Goal: Information Seeking & Learning: Learn about a topic

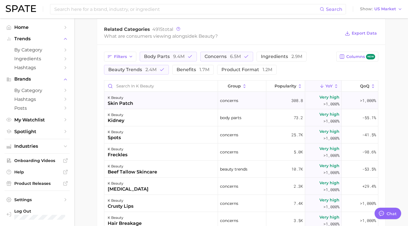
click at [158, 104] on div "k beauty skin patch" at bounding box center [161, 100] width 114 height 17
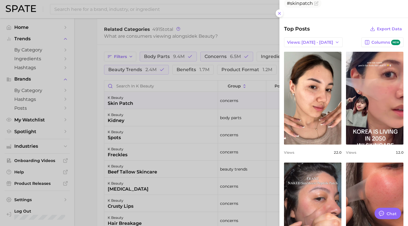
scroll to position [147, 0]
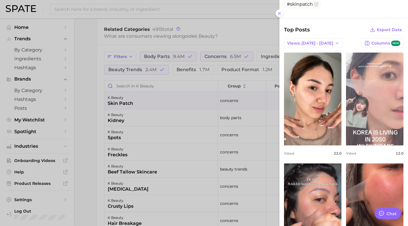
click at [370, 120] on link "view post on TikTok" at bounding box center [374, 99] width 57 height 93
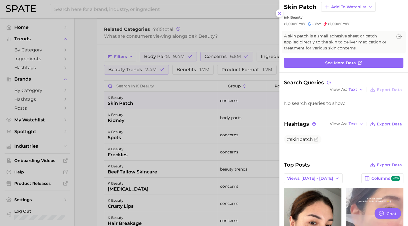
scroll to position [12, 0]
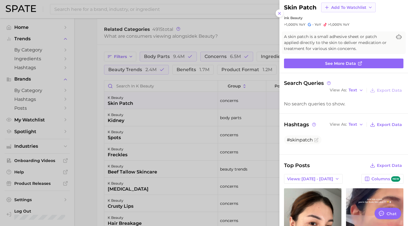
drag, startPoint x: 348, startPoint y: 65, endPoint x: 353, endPoint y: 11, distance: 53.6
click at [280, 13] on icon at bounding box center [279, 13] width 5 height 5
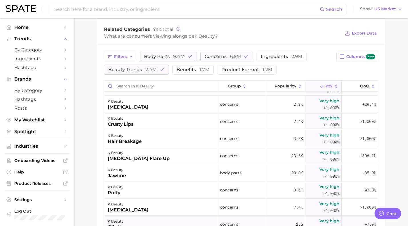
scroll to position [0, 0]
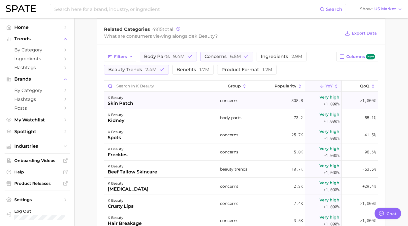
click at [119, 99] on div "k beauty" at bounding box center [120, 97] width 25 height 7
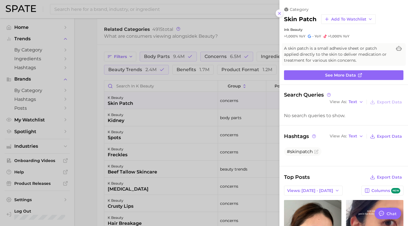
click at [279, 13] on line at bounding box center [279, 13] width 2 height 2
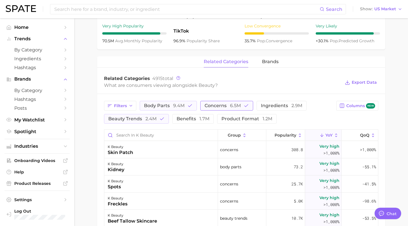
scroll to position [232, 0]
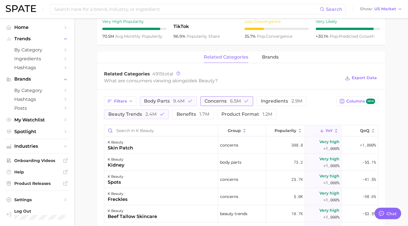
click at [219, 99] on span "concerns 6.5m" at bounding box center [222, 101] width 36 height 5
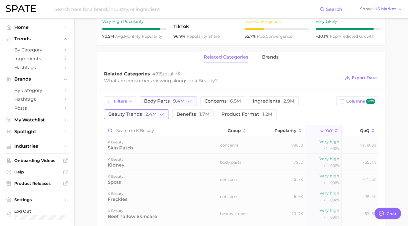
click at [154, 114] on span "2.4m" at bounding box center [150, 113] width 11 height 5
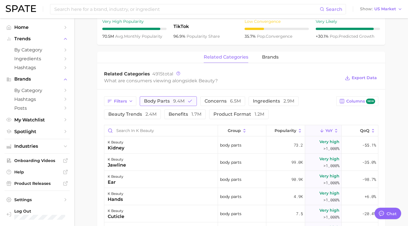
click at [171, 103] on span "body parts 9.4m" at bounding box center [164, 101] width 41 height 5
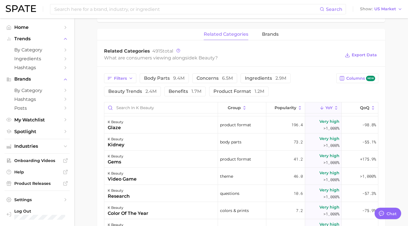
scroll to position [0, 0]
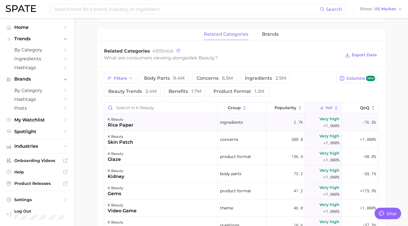
click at [121, 122] on div "rice paper" at bounding box center [121, 125] width 26 height 7
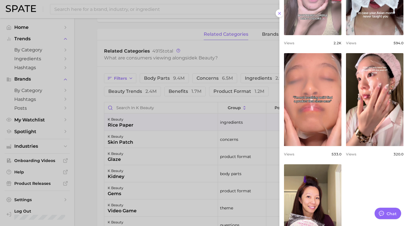
scroll to position [307, 0]
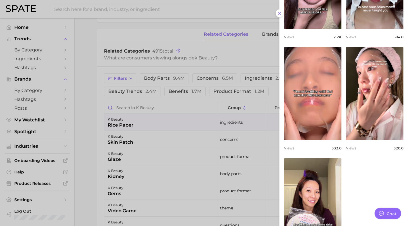
click at [193, 29] on div at bounding box center [204, 113] width 408 height 226
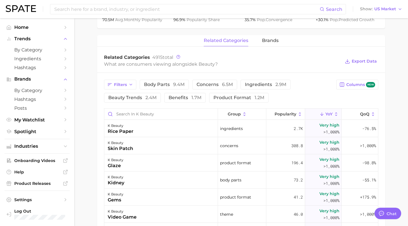
scroll to position [246, 0]
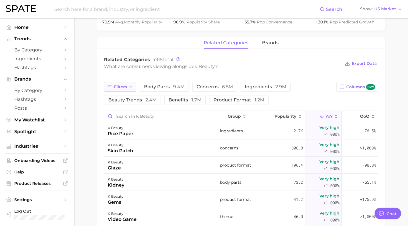
click at [127, 86] on button "Filters" at bounding box center [120, 87] width 32 height 10
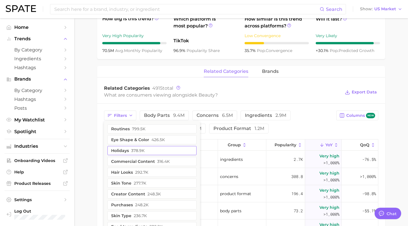
scroll to position [218, 0]
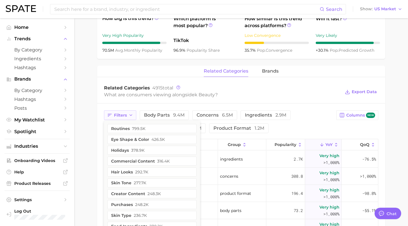
click at [126, 116] on span "Filters" at bounding box center [120, 115] width 13 height 5
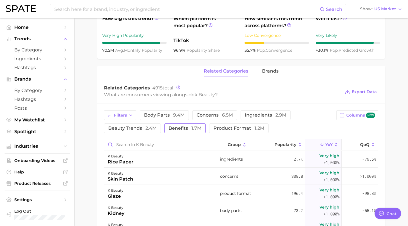
click at [187, 128] on span "benefits 1.7m" at bounding box center [184, 128] width 33 height 5
click at [288, 144] on span "Popularity" at bounding box center [285, 144] width 22 height 5
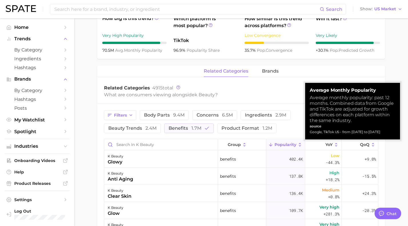
click at [288, 144] on span "Popularity" at bounding box center [285, 144] width 22 height 5
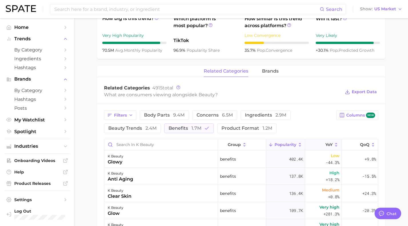
click at [318, 147] on button "YoY" at bounding box center [323, 144] width 36 height 11
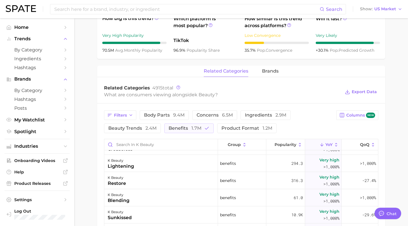
scroll to position [113, 0]
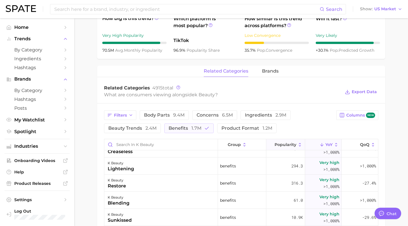
click at [288, 144] on span "Popularity" at bounding box center [285, 144] width 22 height 5
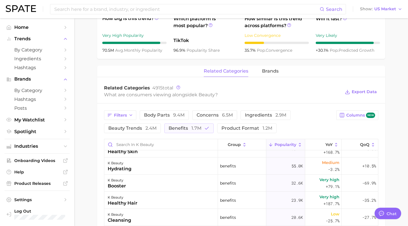
scroll to position [0, 0]
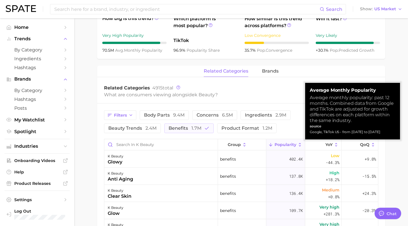
click at [288, 144] on span "Popularity" at bounding box center [285, 144] width 22 height 5
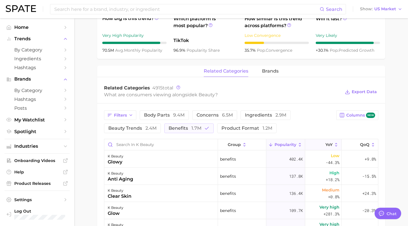
click at [315, 146] on button "YoY" at bounding box center [323, 144] width 36 height 11
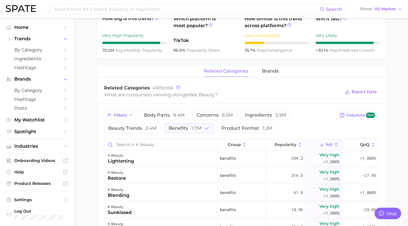
scroll to position [121, 0]
click at [185, 175] on div "k beauty restore" at bounding box center [161, 174] width 114 height 17
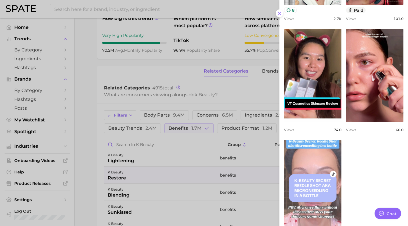
scroll to position [329, 0]
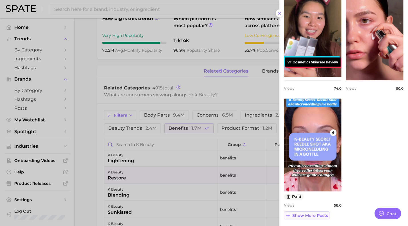
click at [312, 216] on span "Show more posts" at bounding box center [310, 215] width 36 height 5
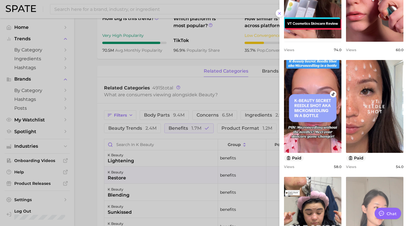
scroll to position [366, 0]
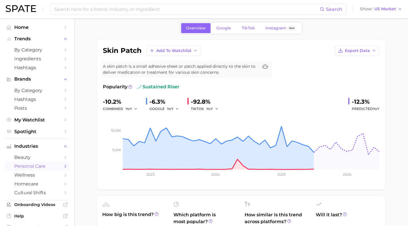
scroll to position [51, 0]
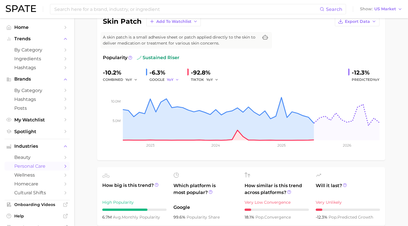
click at [175, 79] on icon "button" at bounding box center [177, 80] width 4 height 4
click at [243, 59] on div "Popularity sustained riser" at bounding box center [241, 57] width 276 height 7
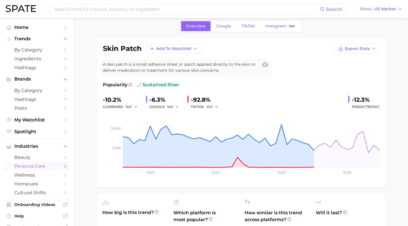
scroll to position [0, 0]
